Goal: Information Seeking & Learning: Understand process/instructions

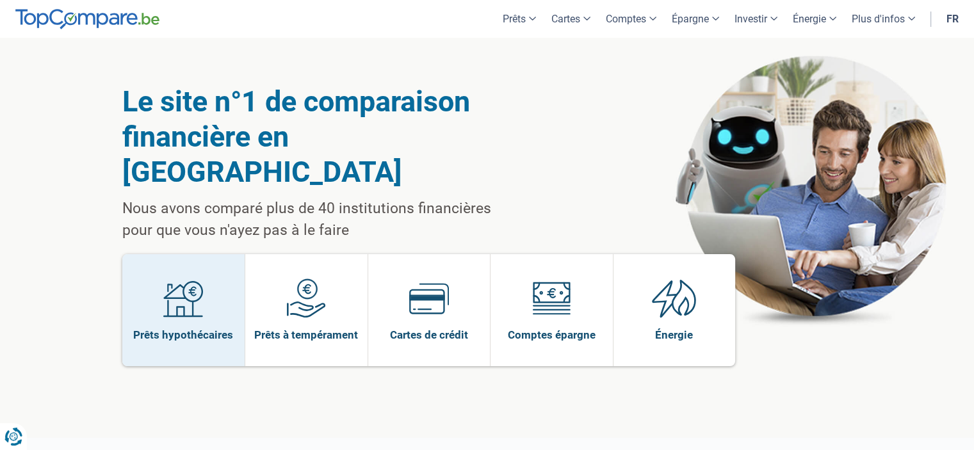
click at [179, 289] on span at bounding box center [183, 303] width 40 height 49
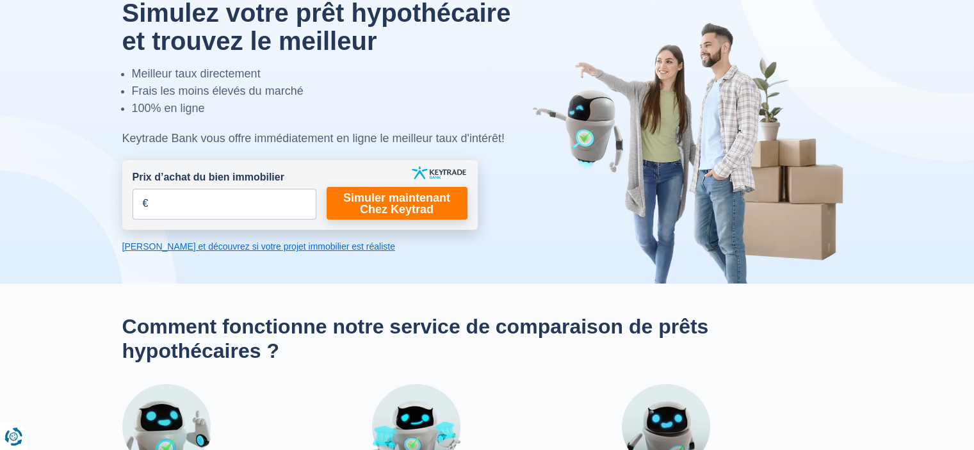
scroll to position [64, 0]
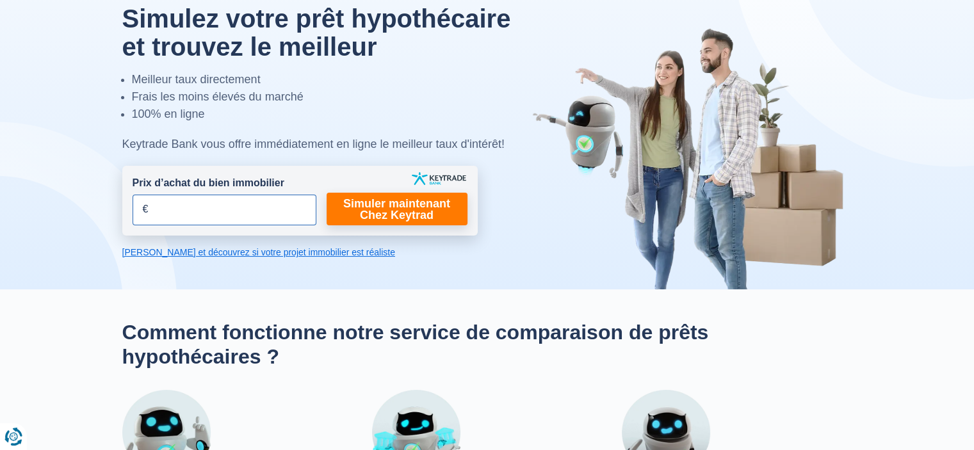
click at [223, 204] on input "Prix d’achat du bien immobilier" at bounding box center [225, 210] width 184 height 31
type input "198.000"
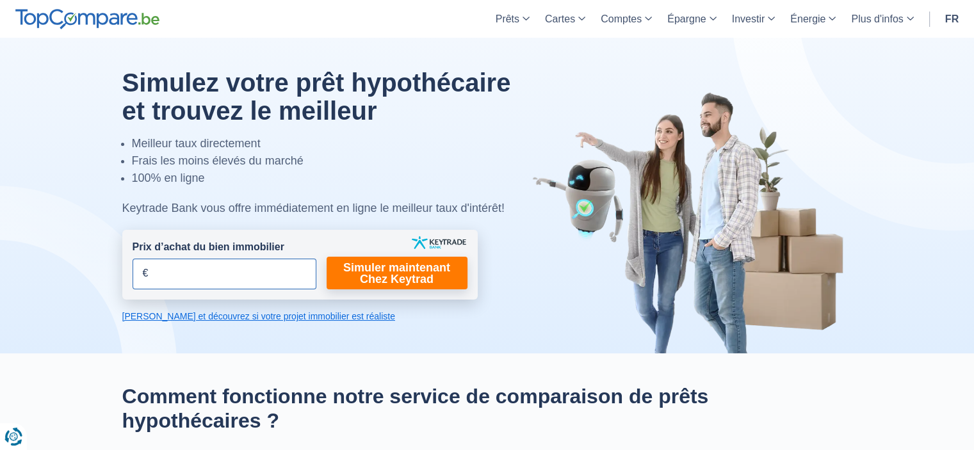
drag, startPoint x: 286, startPoint y: 274, endPoint x: 279, endPoint y: 274, distance: 7.0
click at [279, 274] on input "Prix d’achat du bien immobilier" at bounding box center [225, 274] width 184 height 31
type input "198.000"
click at [371, 266] on link "Simuler maintenant Chez Keytrad" at bounding box center [397, 273] width 141 height 33
click at [367, 273] on link "Simuler maintenant Chez Keytrad" at bounding box center [397, 273] width 141 height 33
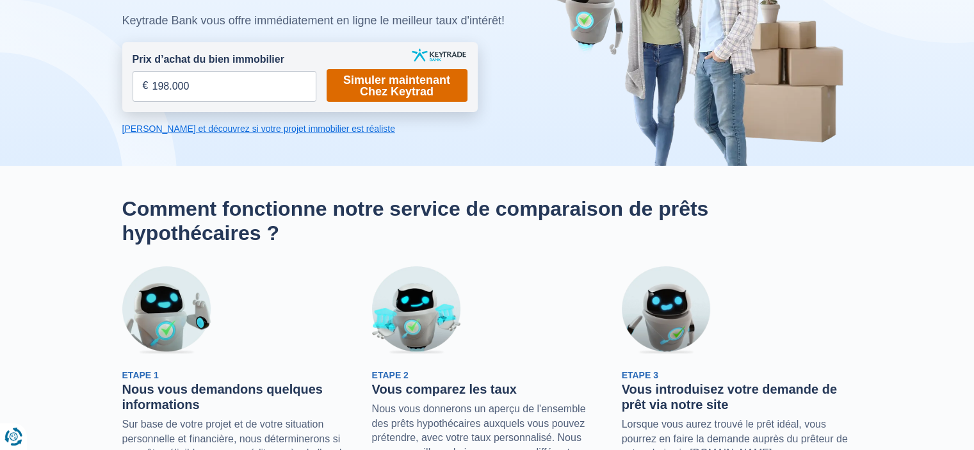
scroll to position [192, 0]
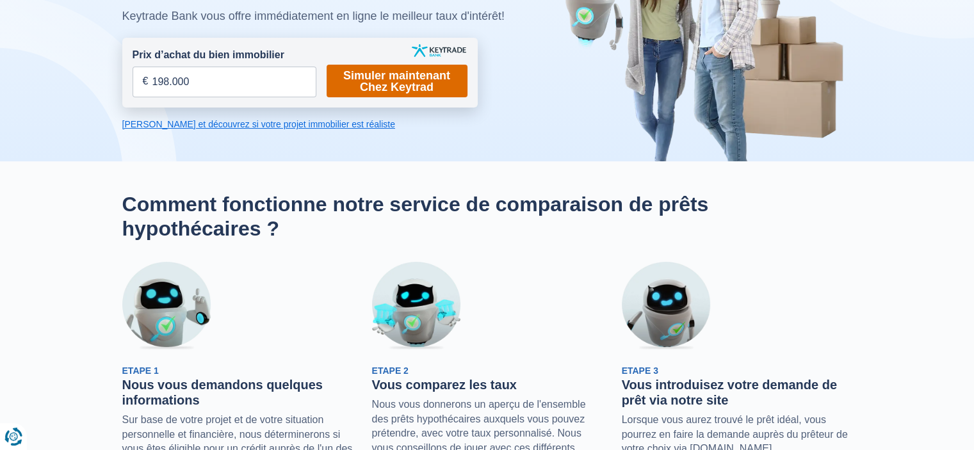
click at [404, 84] on link "Simuler maintenant Chez Keytrad" at bounding box center [397, 81] width 141 height 33
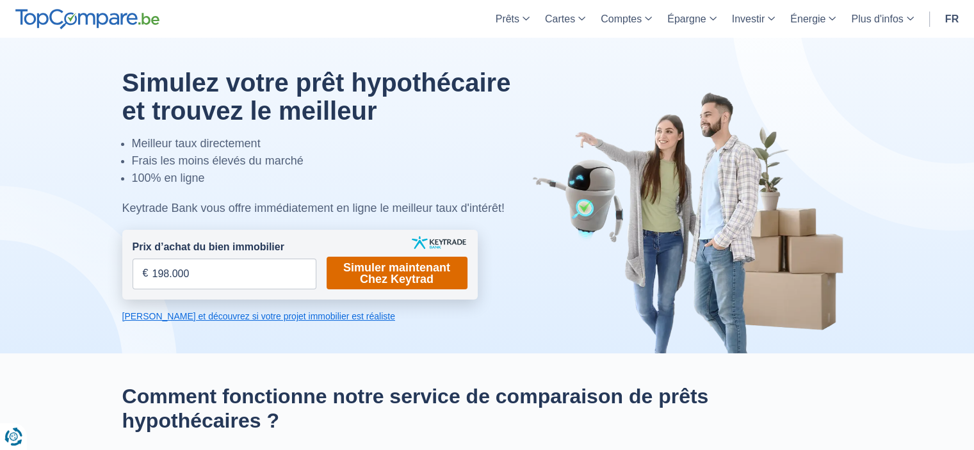
click at [374, 268] on link "Simuler maintenant Chez Keytrad" at bounding box center [397, 273] width 141 height 33
click at [260, 314] on link "Calculez et découvrez si votre projet immobilier est réaliste" at bounding box center [299, 316] width 355 height 13
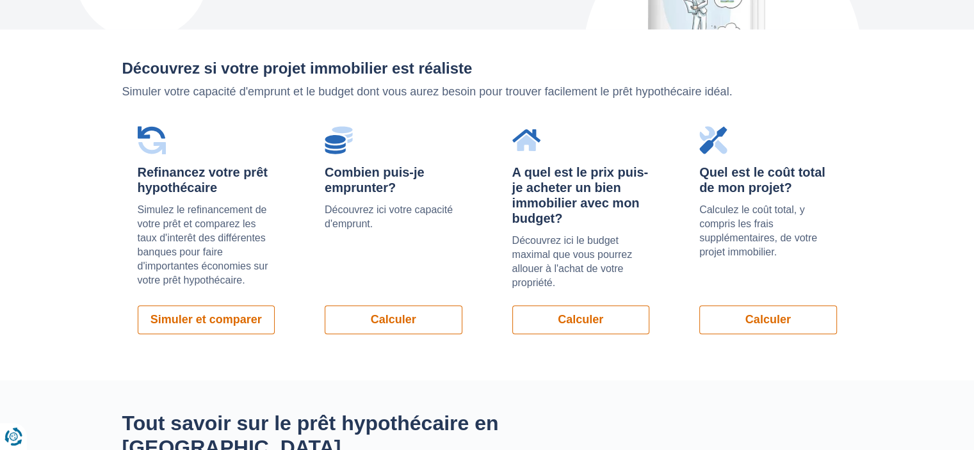
scroll to position [907, 0]
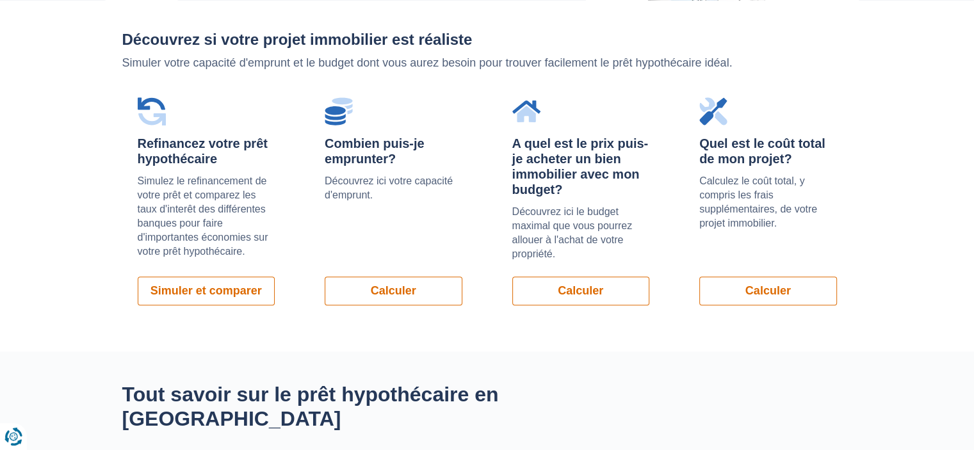
click at [360, 304] on div "Combien puis-je emprunter? Découvrez ici votre capacité d'emprunt. Calculer" at bounding box center [393, 201] width 168 height 239
click at [364, 291] on link "Calculer" at bounding box center [394, 291] width 138 height 29
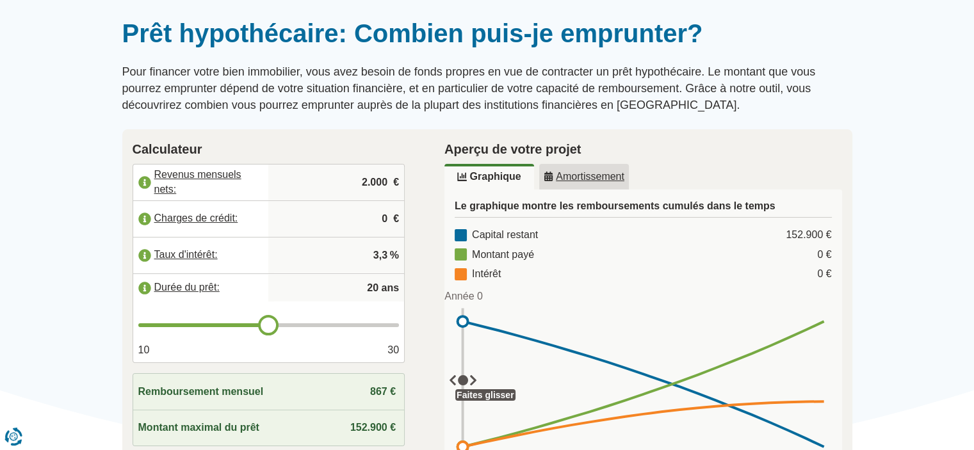
scroll to position [192, 0]
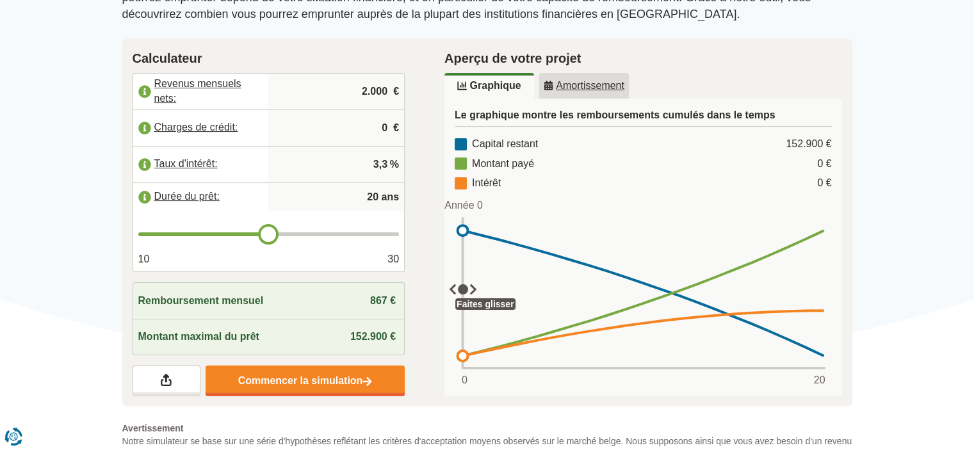
drag, startPoint x: 353, startPoint y: 88, endPoint x: 397, endPoint y: 94, distance: 44.6
click at [410, 94] on div "Calculateur Revenus mensuels nets: 2.000 € Charges de crédit: 0 € Taux d'intérê…" at bounding box center [269, 222] width 312 height 369
type input "4.800"
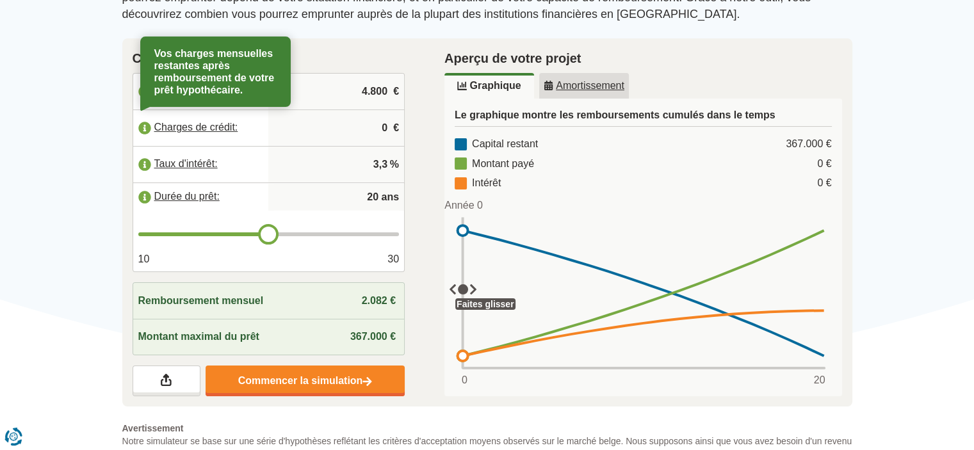
click at [362, 125] on input "0" at bounding box center [336, 128] width 126 height 35
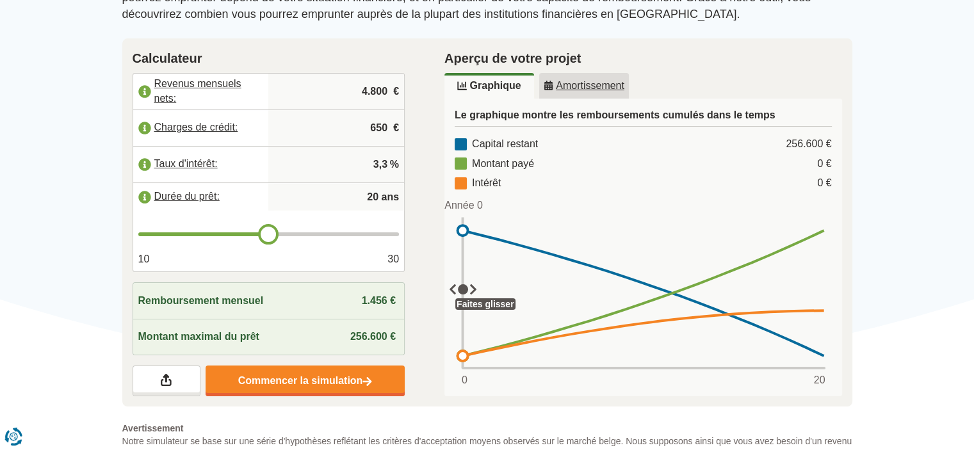
type input "650"
click at [371, 162] on input "3,3" at bounding box center [336, 164] width 126 height 35
drag, startPoint x: 386, startPoint y: 161, endPoint x: 347, endPoint y: 165, distance: 39.3
click at [347, 165] on input "3,3" at bounding box center [336, 164] width 126 height 35
type input "0"
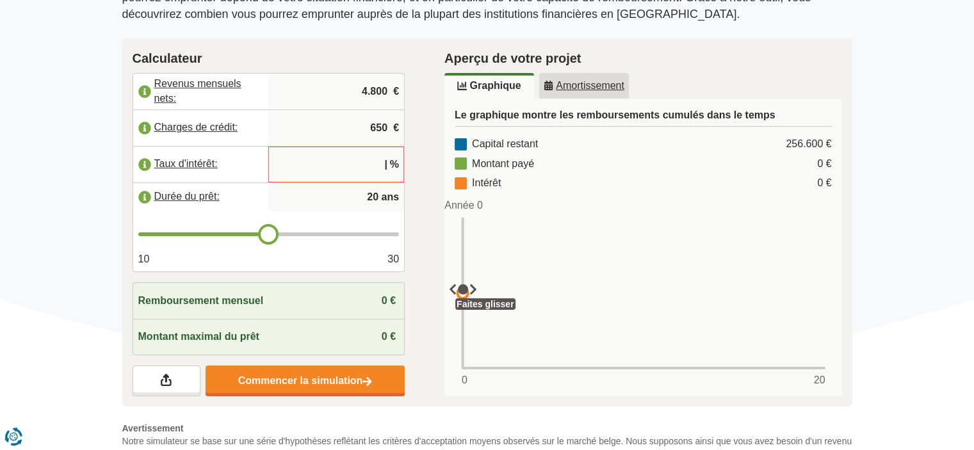
click at [143, 162] on label "Taux d'intérêt:" at bounding box center [201, 164] width 136 height 28
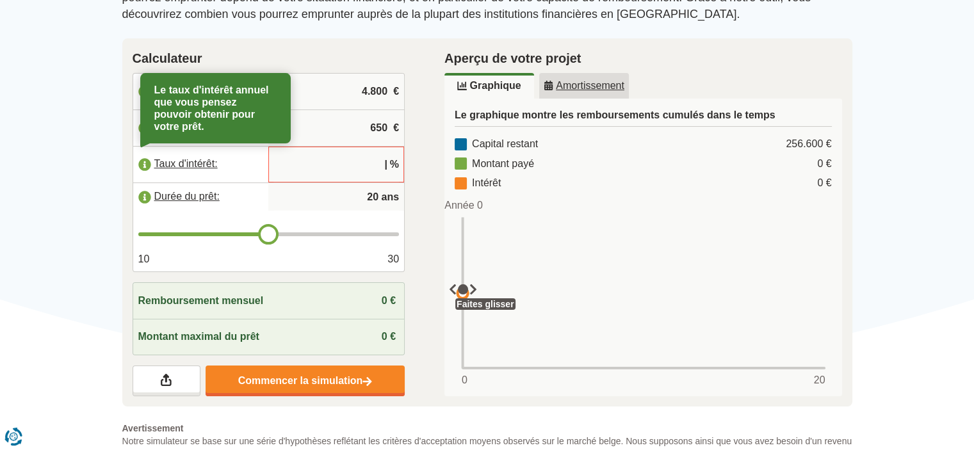
click at [359, 165] on input "text" at bounding box center [336, 164] width 126 height 35
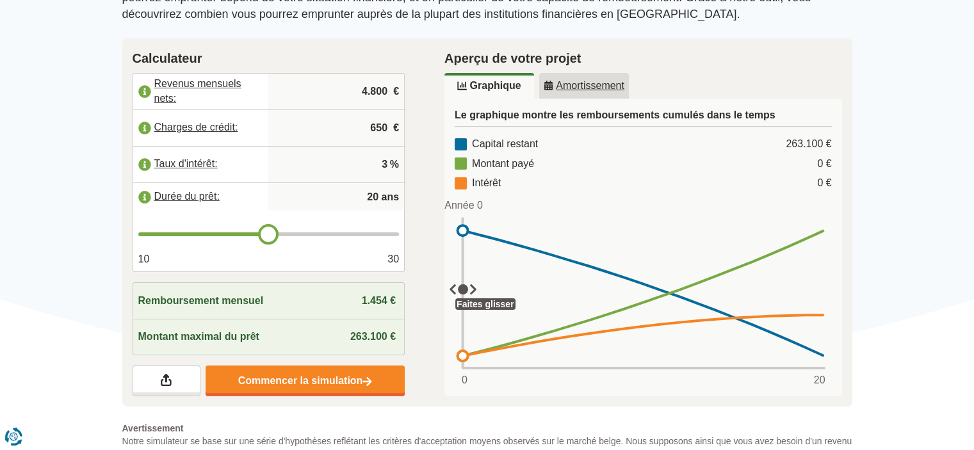
type input "3"
click at [377, 186] on input "20" at bounding box center [336, 197] width 126 height 26
type input "2"
type input "20"
type input "5"
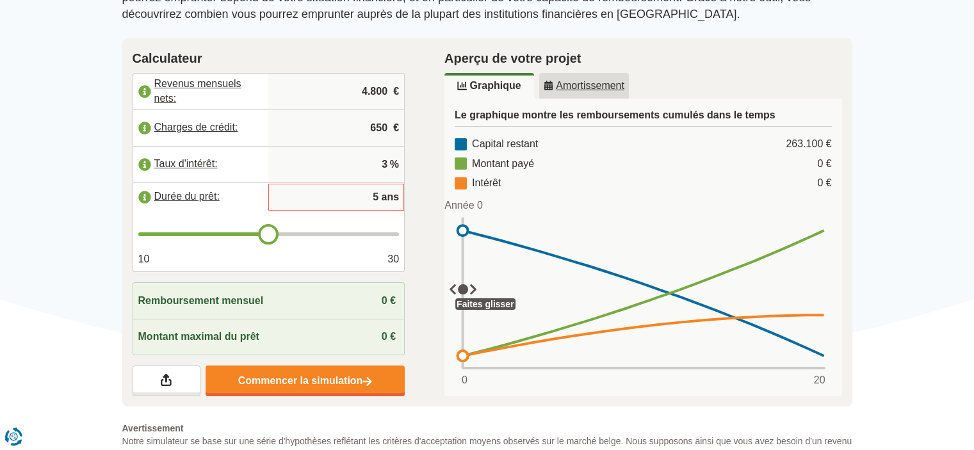
type input "20"
type input "25"
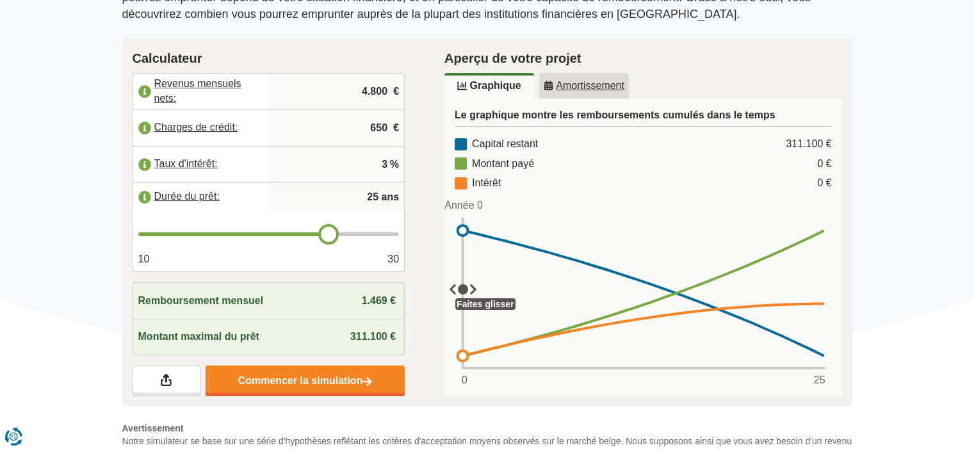
type input "25"
click at [324, 310] on div "Remboursement mensuel 1.469 €" at bounding box center [269, 301] width 272 height 36
click at [385, 159] on input "3" at bounding box center [336, 164] width 126 height 35
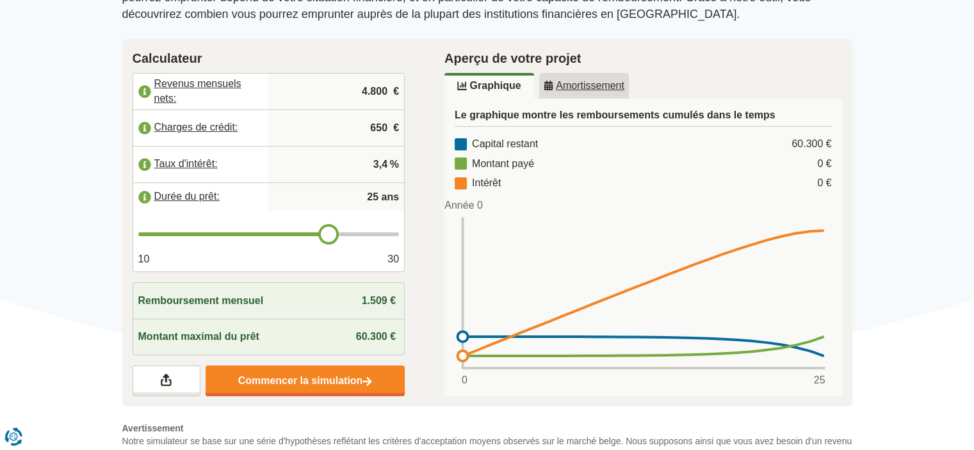
type input "3"
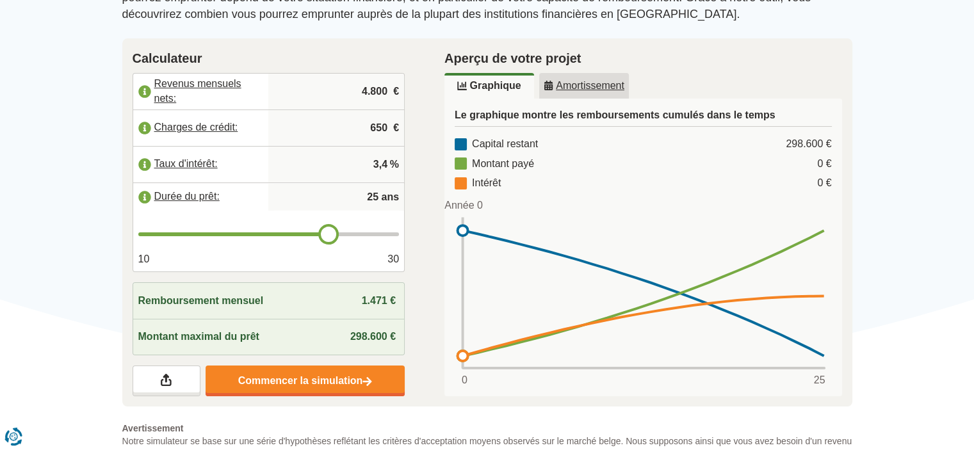
type input "3,4"
click at [377, 81] on input "4.800" at bounding box center [336, 91] width 126 height 35
drag, startPoint x: 386, startPoint y: 83, endPoint x: 328, endPoint y: 88, distance: 58.6
click at [332, 88] on input "4.800" at bounding box center [336, 91] width 126 height 35
type input "2.700"
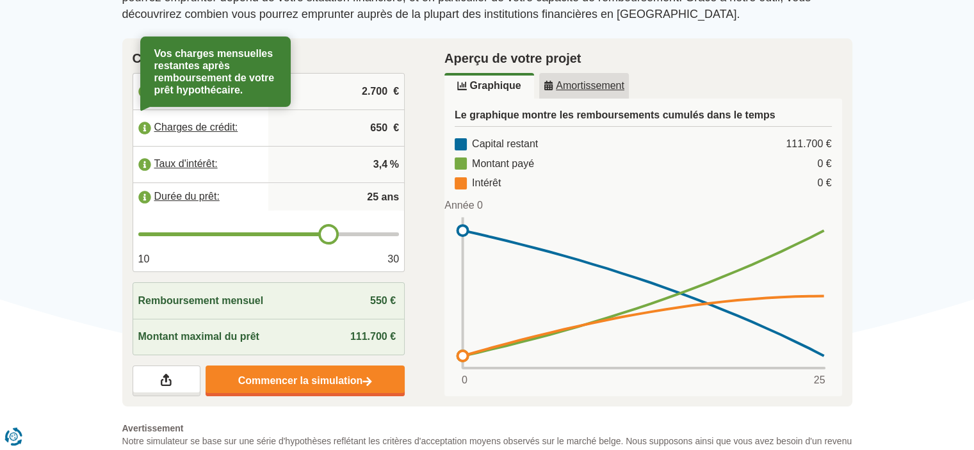
click at [385, 132] on input "650" at bounding box center [336, 128] width 126 height 35
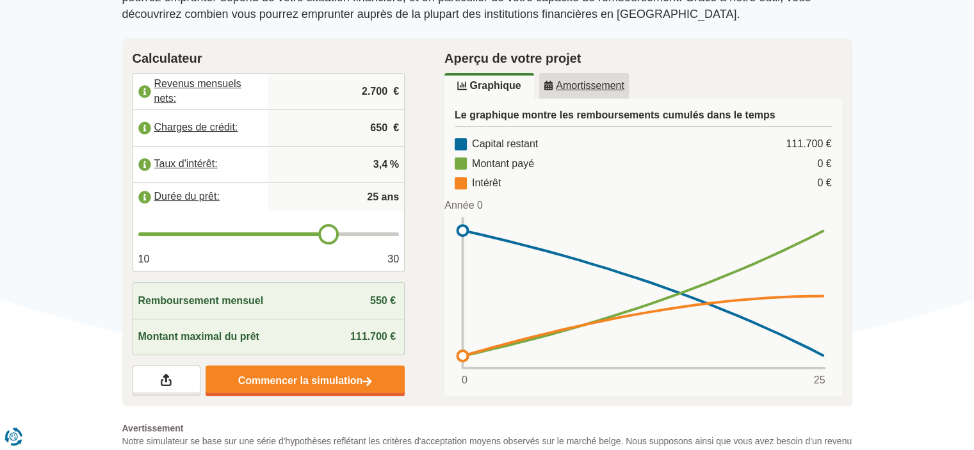
drag, startPoint x: 386, startPoint y: 128, endPoint x: 325, endPoint y: 126, distance: 60.9
click at [325, 126] on input "650" at bounding box center [336, 128] width 126 height 35
type input "0"
click at [459, 299] on rect at bounding box center [643, 293] width 369 height 151
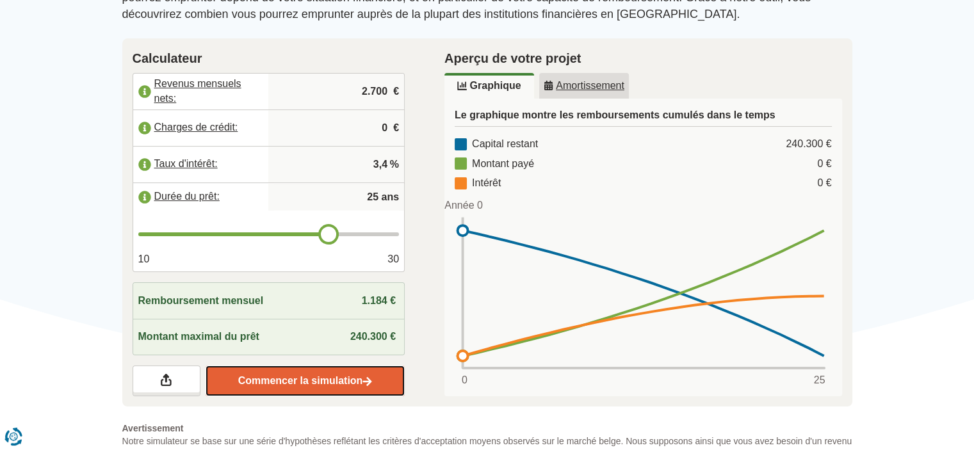
click at [328, 383] on link "Commencer la simulation" at bounding box center [305, 381] width 199 height 31
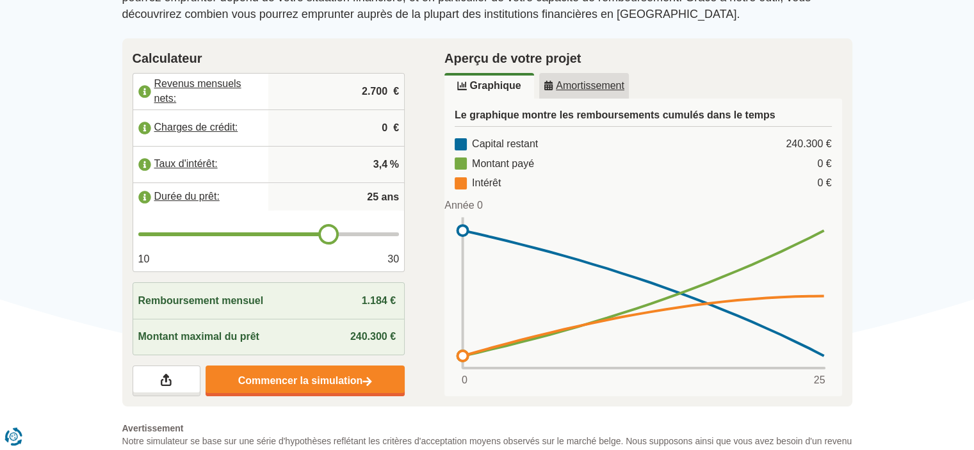
type input "24"
drag, startPoint x: 327, startPoint y: 228, endPoint x: 320, endPoint y: 228, distance: 7.0
type input "24"
click at [320, 232] on input "range" at bounding box center [268, 234] width 261 height 4
type input "25"
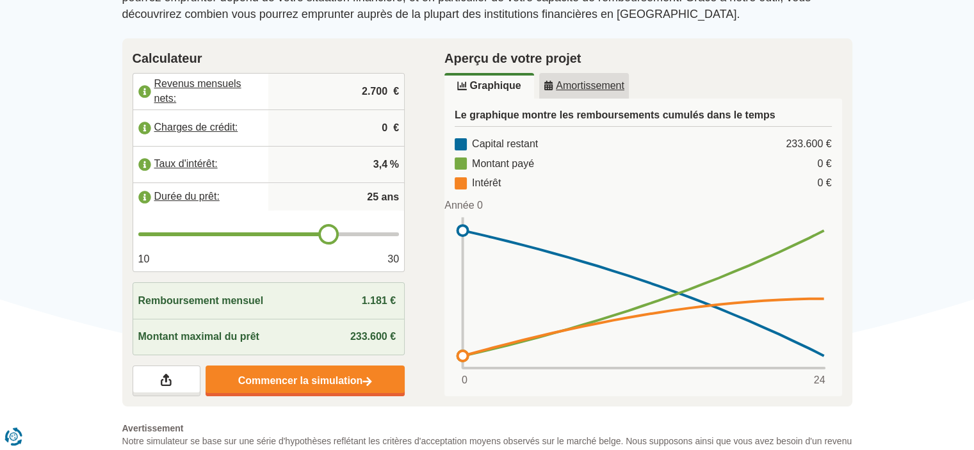
drag, startPoint x: 318, startPoint y: 230, endPoint x: 326, endPoint y: 230, distance: 8.3
type input "25"
click at [326, 232] on input "range" at bounding box center [268, 234] width 261 height 4
click at [382, 190] on span "ans" at bounding box center [390, 197] width 18 height 15
click at [370, 196] on input "25" at bounding box center [336, 197] width 126 height 26
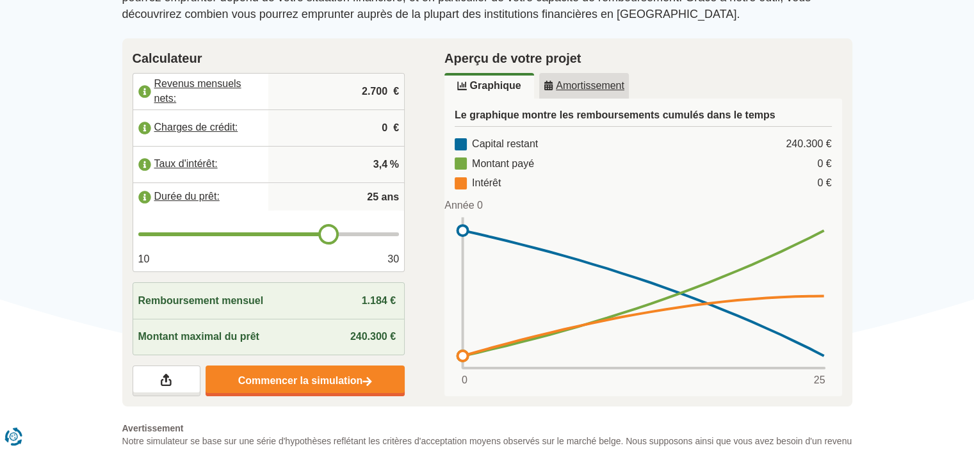
type input "5"
type input "20"
type input "10"
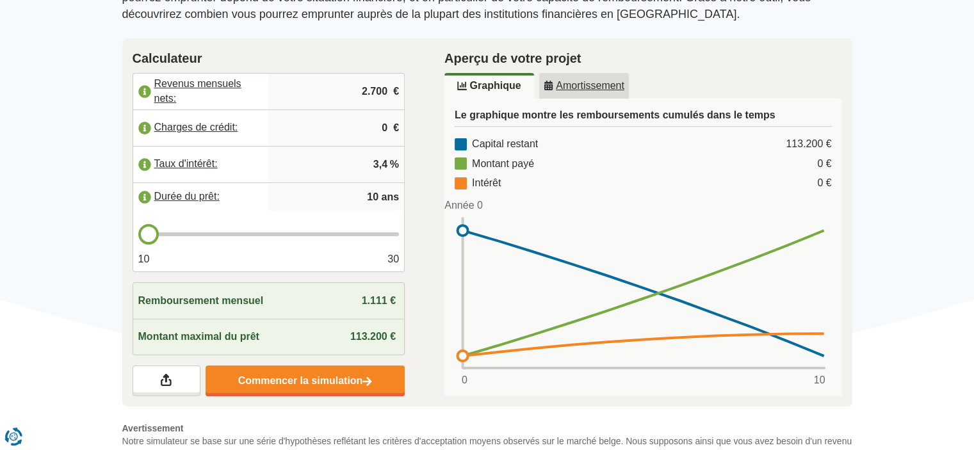
type input "1"
type input "25"
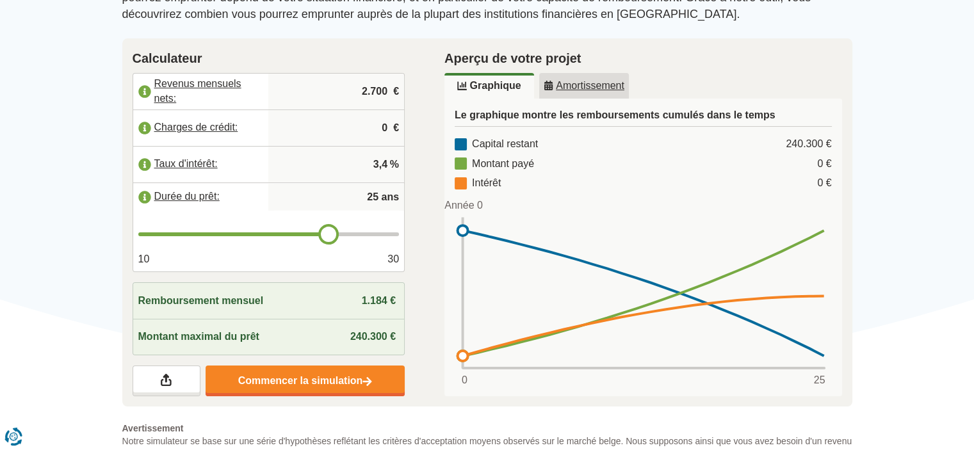
type input "25"
drag, startPoint x: 352, startPoint y: 332, endPoint x: 386, endPoint y: 335, distance: 34.0
click at [386, 335] on span "240.300 €" at bounding box center [372, 336] width 45 height 11
click at [403, 322] on div "Montant maximal du prêt 240.300 €" at bounding box center [269, 337] width 272 height 36
drag, startPoint x: 386, startPoint y: 88, endPoint x: 348, endPoint y: 91, distance: 37.9
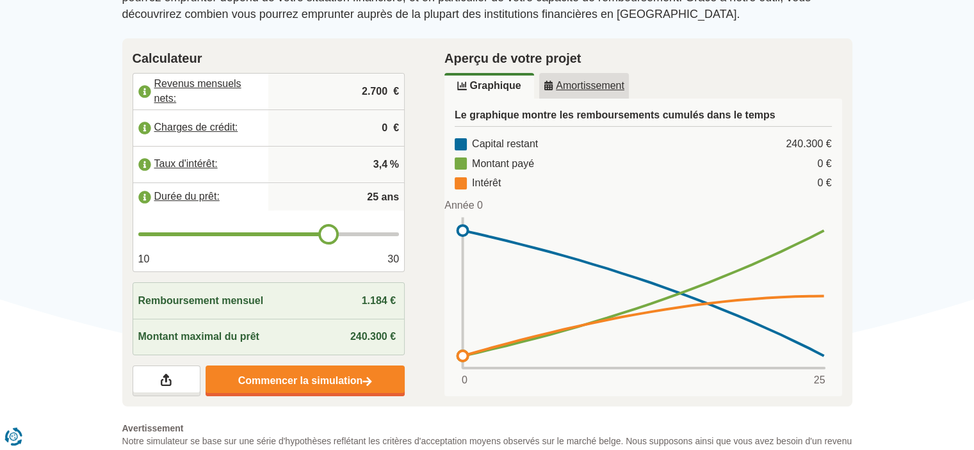
click at [348, 91] on input "2.700" at bounding box center [336, 91] width 126 height 35
click at [387, 85] on input "4.800" at bounding box center [336, 91] width 126 height 35
type input "4.800"
click at [387, 136] on input "0" at bounding box center [336, 128] width 126 height 35
type input "650"
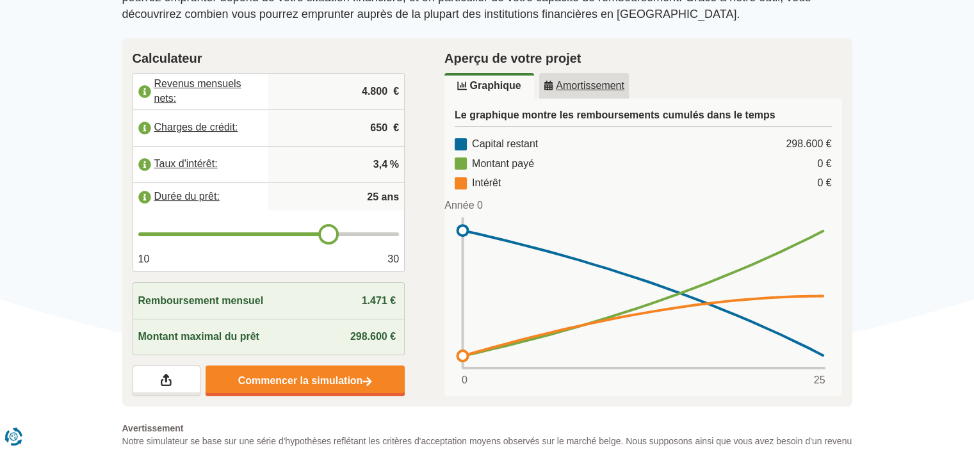
click at [403, 294] on div "Remboursement mensuel 1.471 €" at bounding box center [269, 301] width 272 height 36
drag, startPoint x: 390, startPoint y: 90, endPoint x: 341, endPoint y: 93, distance: 49.4
click at [341, 93] on input "4.800" at bounding box center [336, 91] width 126 height 35
type input "2.300"
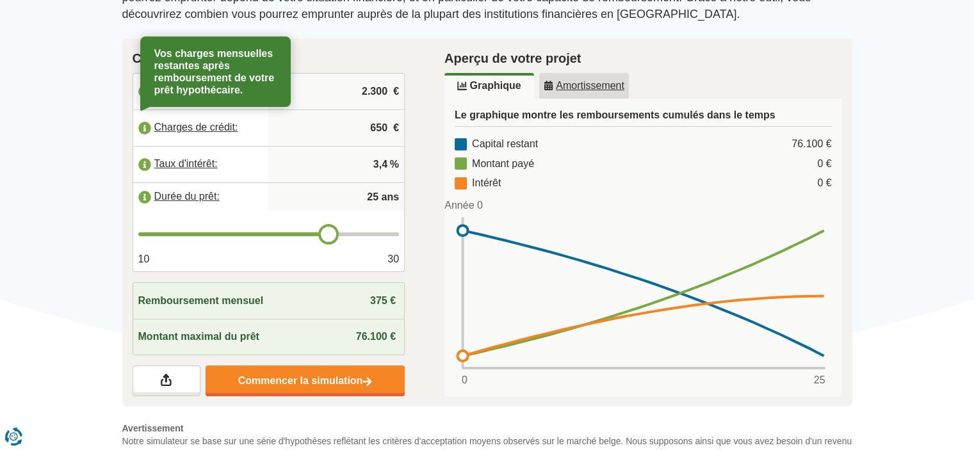
click at [418, 257] on div "Calculateur Revenus mensuels nets: 2.300 € Charges de crédit: Vos charges mensu…" at bounding box center [269, 222] width 312 height 369
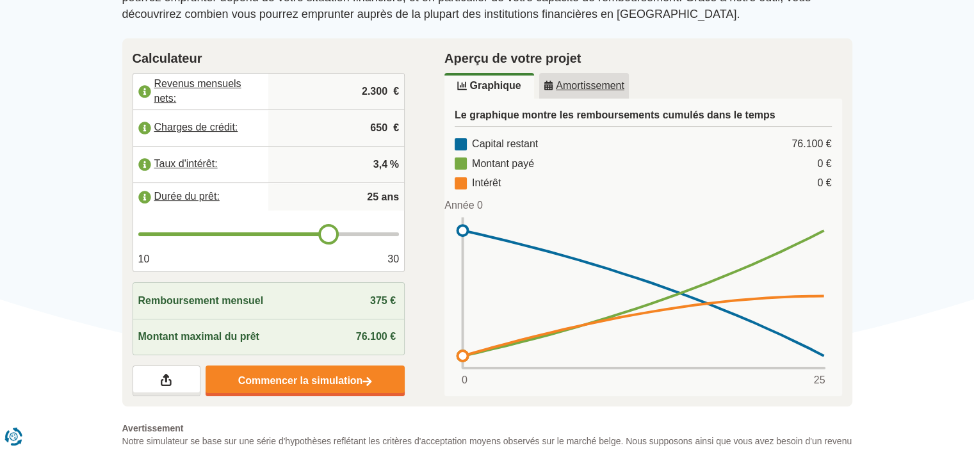
click at [405, 313] on div "Calculateur Revenus mensuels nets: 2.300 € Charges de crédit: 650 € Taux d'inté…" at bounding box center [269, 222] width 312 height 369
drag, startPoint x: 377, startPoint y: 130, endPoint x: 370, endPoint y: 130, distance: 7.0
click at [370, 130] on input "650" at bounding box center [336, 128] width 126 height 35
click at [432, 314] on div "Aperçu de votre projet Graphique Amortissement Le graphique montre les rembours…" at bounding box center [643, 222] width 437 height 369
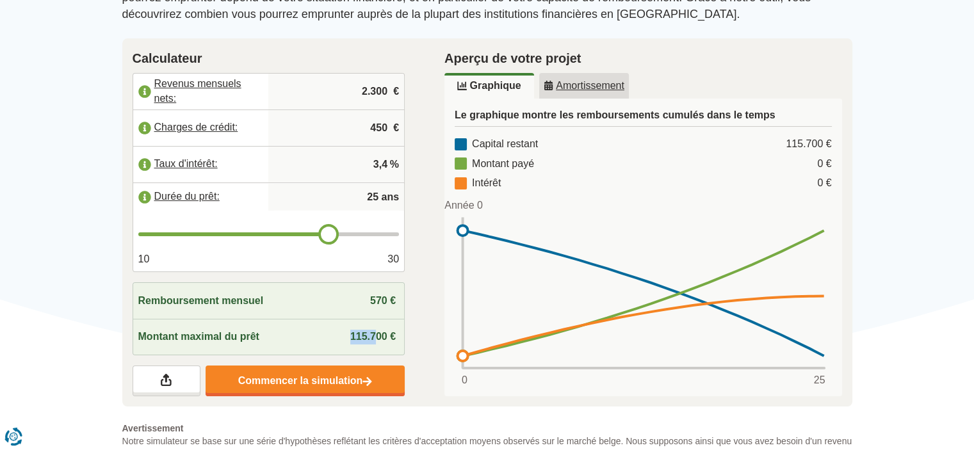
drag, startPoint x: 346, startPoint y: 332, endPoint x: 374, endPoint y: 328, distance: 27.9
click at [374, 328] on div "Montant maximal du prêt 115.700 €" at bounding box center [269, 337] width 272 height 36
drag, startPoint x: 388, startPoint y: 124, endPoint x: 343, endPoint y: 134, distance: 46.0
click at [343, 134] on input "450" at bounding box center [336, 128] width 126 height 35
type input "0"
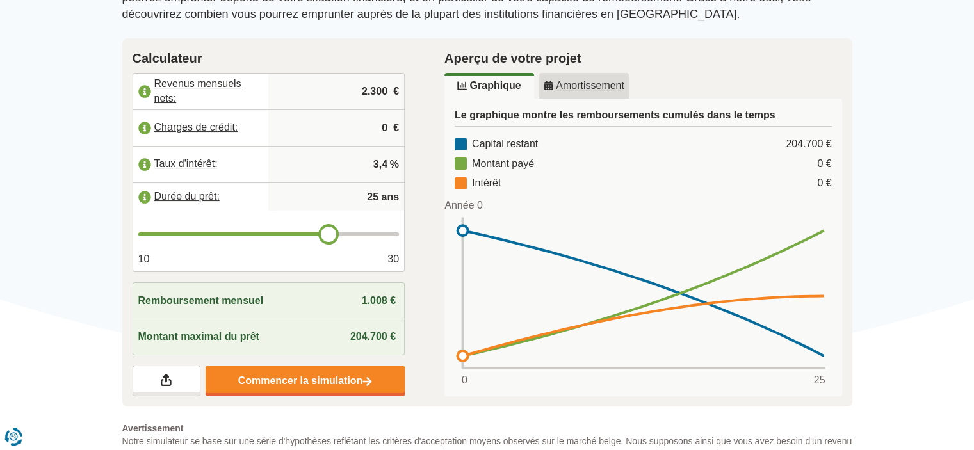
click at [423, 235] on div "Calculateur Revenus mensuels nets: 2.300 € Charges de crédit: 0 € Taux d'intérê…" at bounding box center [269, 222] width 312 height 369
drag, startPoint x: 386, startPoint y: 119, endPoint x: 351, endPoint y: 121, distance: 35.3
click at [351, 121] on input "0" at bounding box center [336, 128] width 126 height 35
click at [371, 88] on input "2.300" at bounding box center [336, 91] width 126 height 35
click at [370, 87] on input "2.300" at bounding box center [336, 91] width 126 height 35
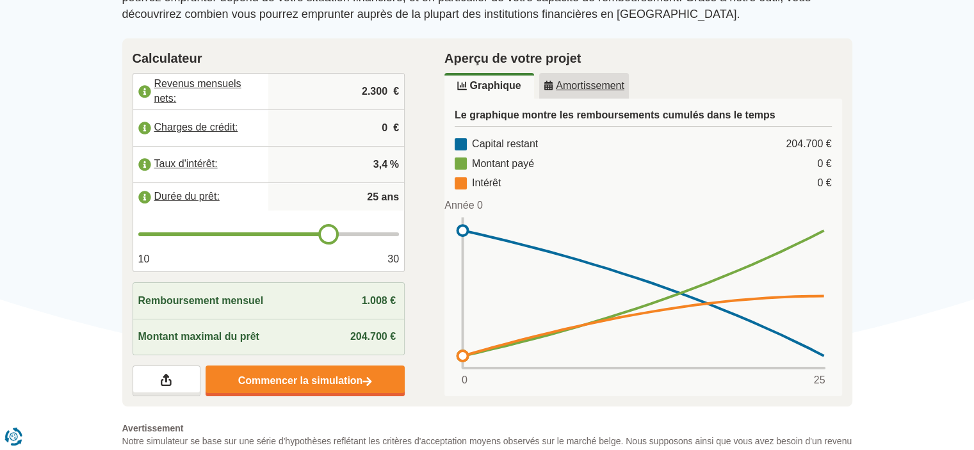
click at [370, 87] on input "2.300" at bounding box center [336, 91] width 126 height 35
type input "4.800"
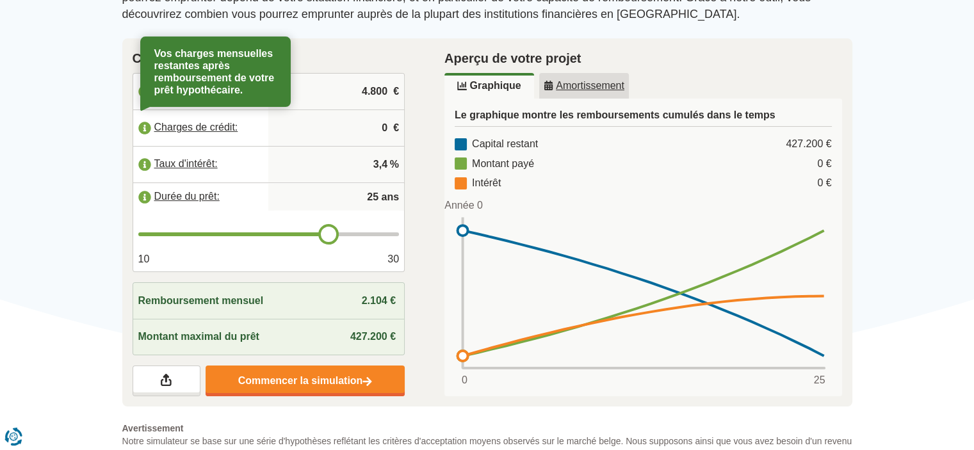
click at [381, 127] on input "0" at bounding box center [336, 128] width 126 height 35
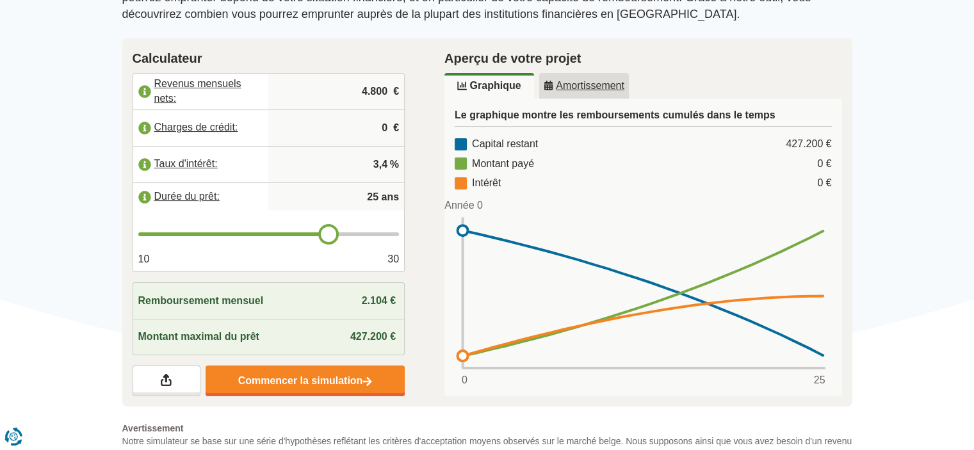
drag, startPoint x: 381, startPoint y: 120, endPoint x: 398, endPoint y: 120, distance: 17.3
click at [398, 120] on div "0 €" at bounding box center [336, 128] width 136 height 36
type input "430"
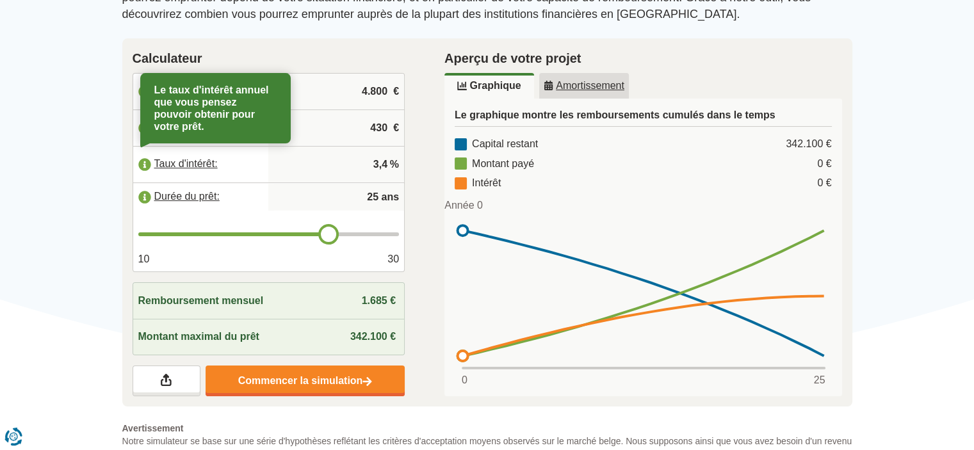
click at [412, 248] on div "Calculateur Revenus mensuels nets: 4.800 € Charges de crédit: 430 € Taux d'inté…" at bounding box center [269, 222] width 312 height 369
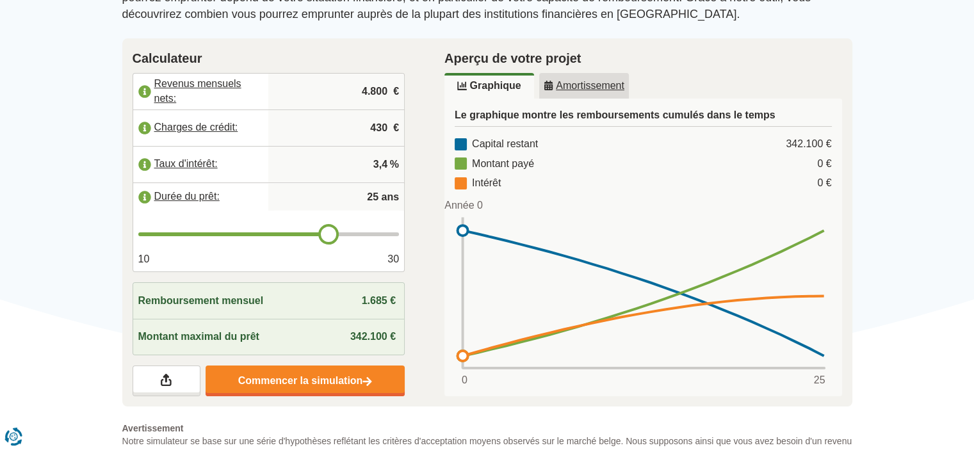
click at [553, 90] on link "Amortissement" at bounding box center [584, 86] width 90 height 26
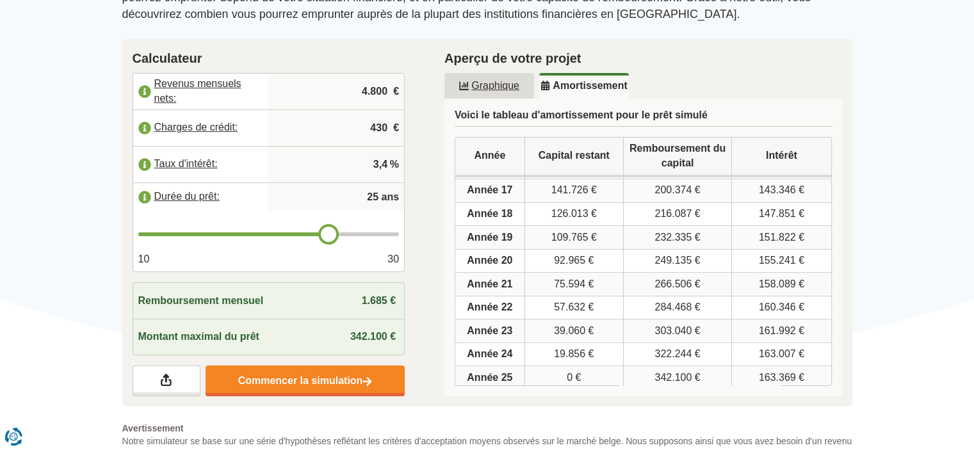
click at [516, 94] on link "Graphique" at bounding box center [489, 86] width 90 height 26
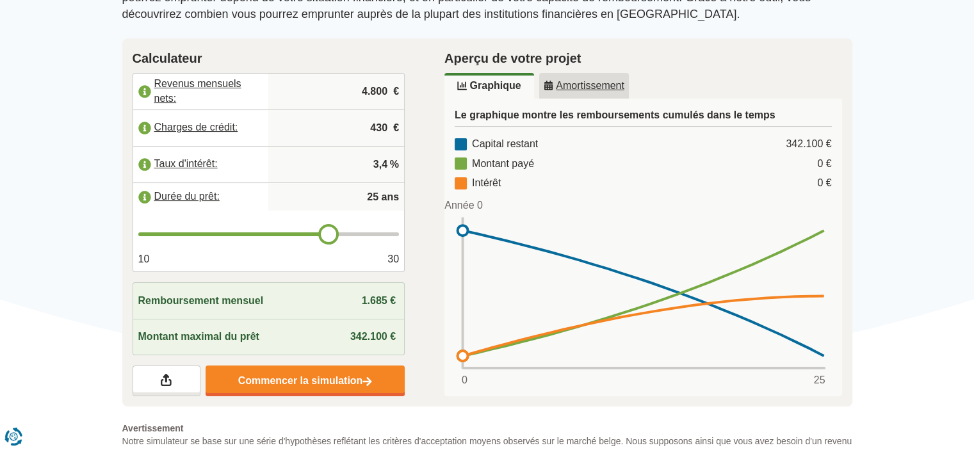
drag, startPoint x: 389, startPoint y: 161, endPoint x: 327, endPoint y: 171, distance: 62.3
click at [327, 171] on input "3,4" at bounding box center [336, 164] width 126 height 35
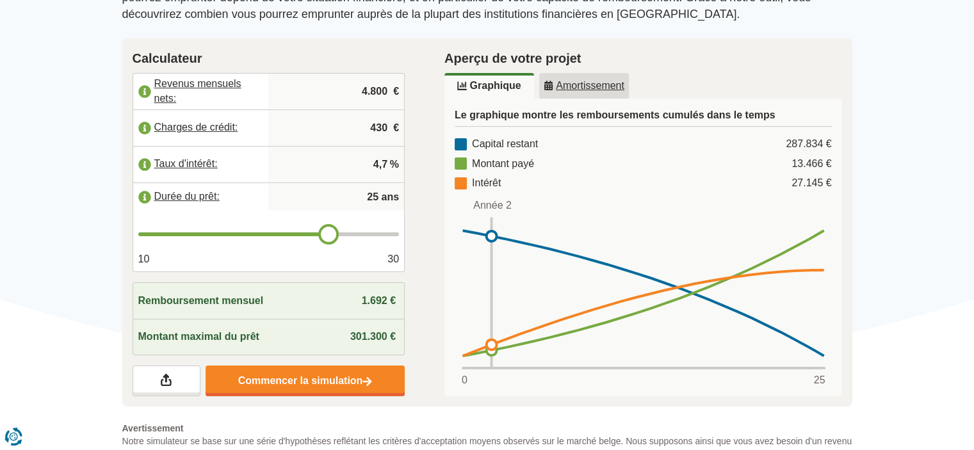
drag, startPoint x: 385, startPoint y: 166, endPoint x: 350, endPoint y: 164, distance: 35.3
click at [350, 164] on input "4,7" at bounding box center [336, 164] width 126 height 35
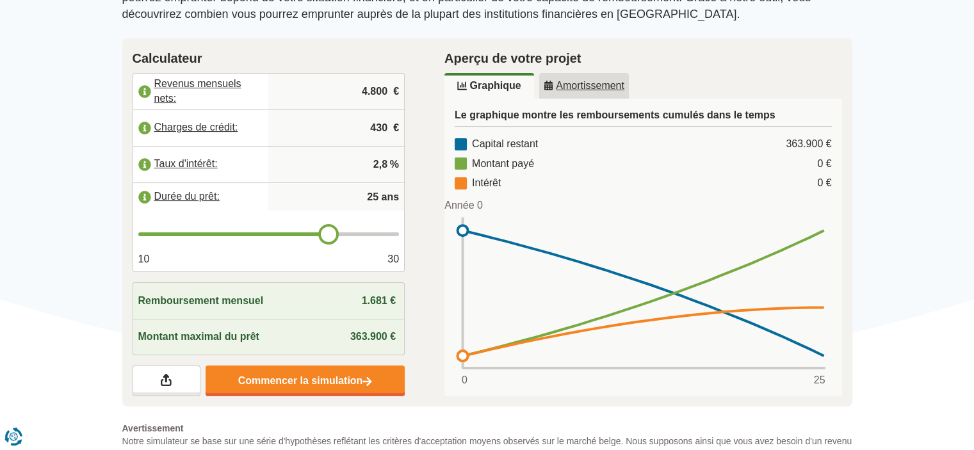
type input "2"
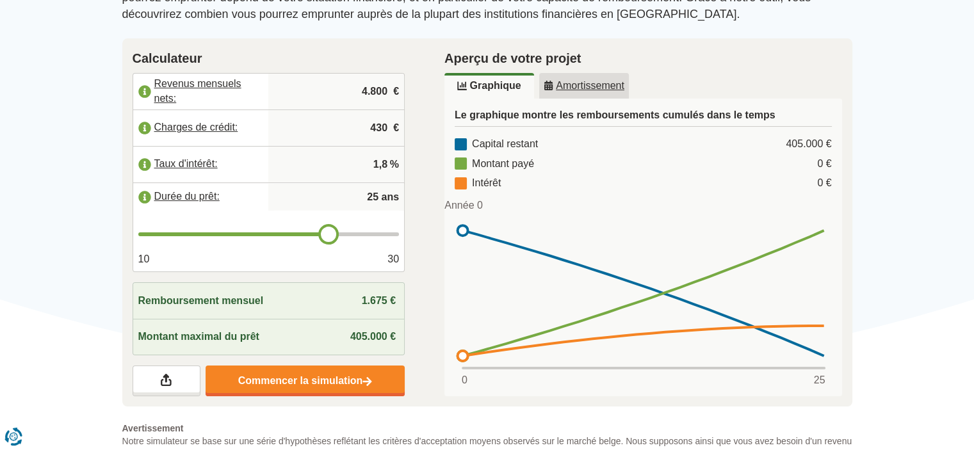
type input "1,8"
